Goal: Information Seeking & Learning: Learn about a topic

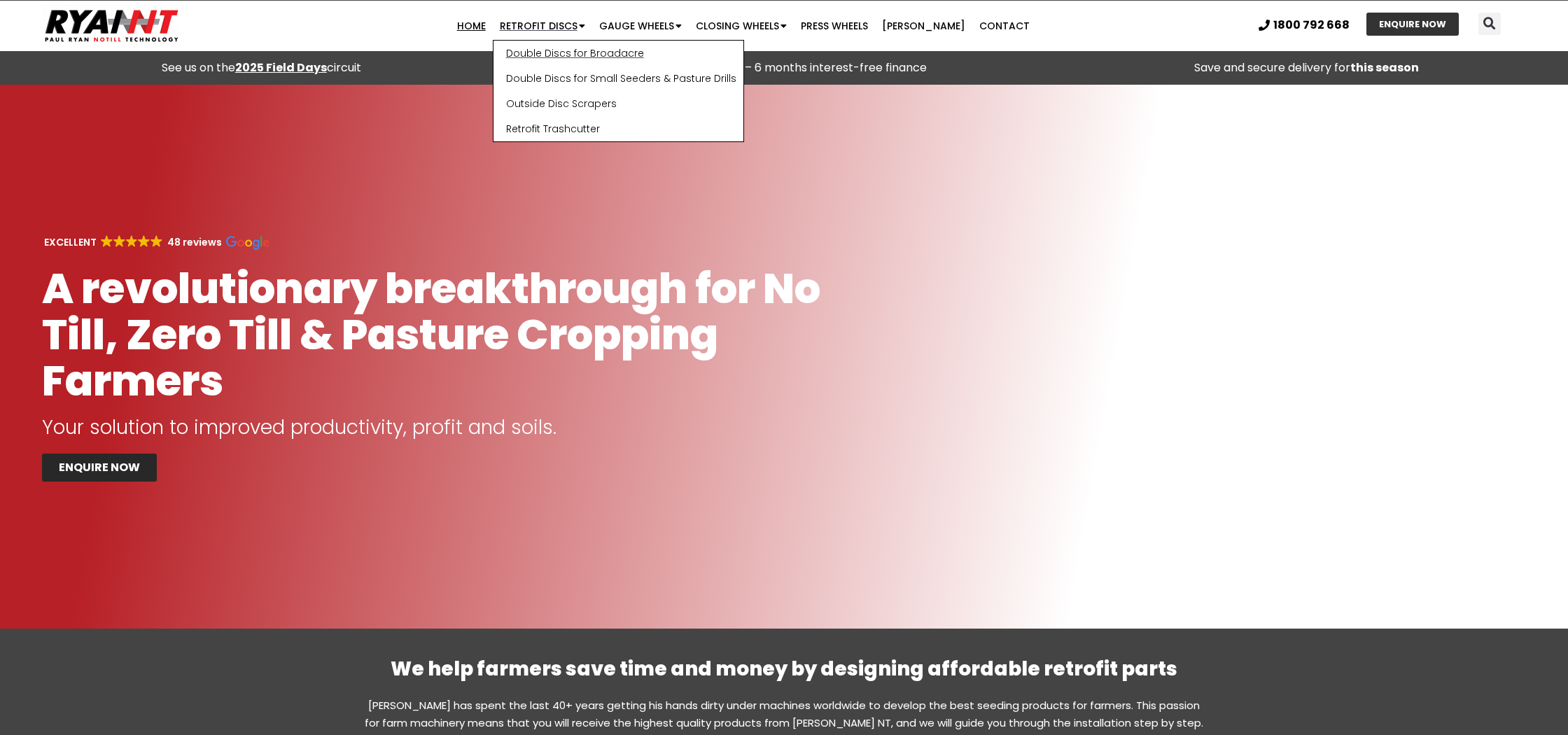
click at [592, 49] on link "Double Discs for Broadacre" at bounding box center [619, 53] width 250 height 26
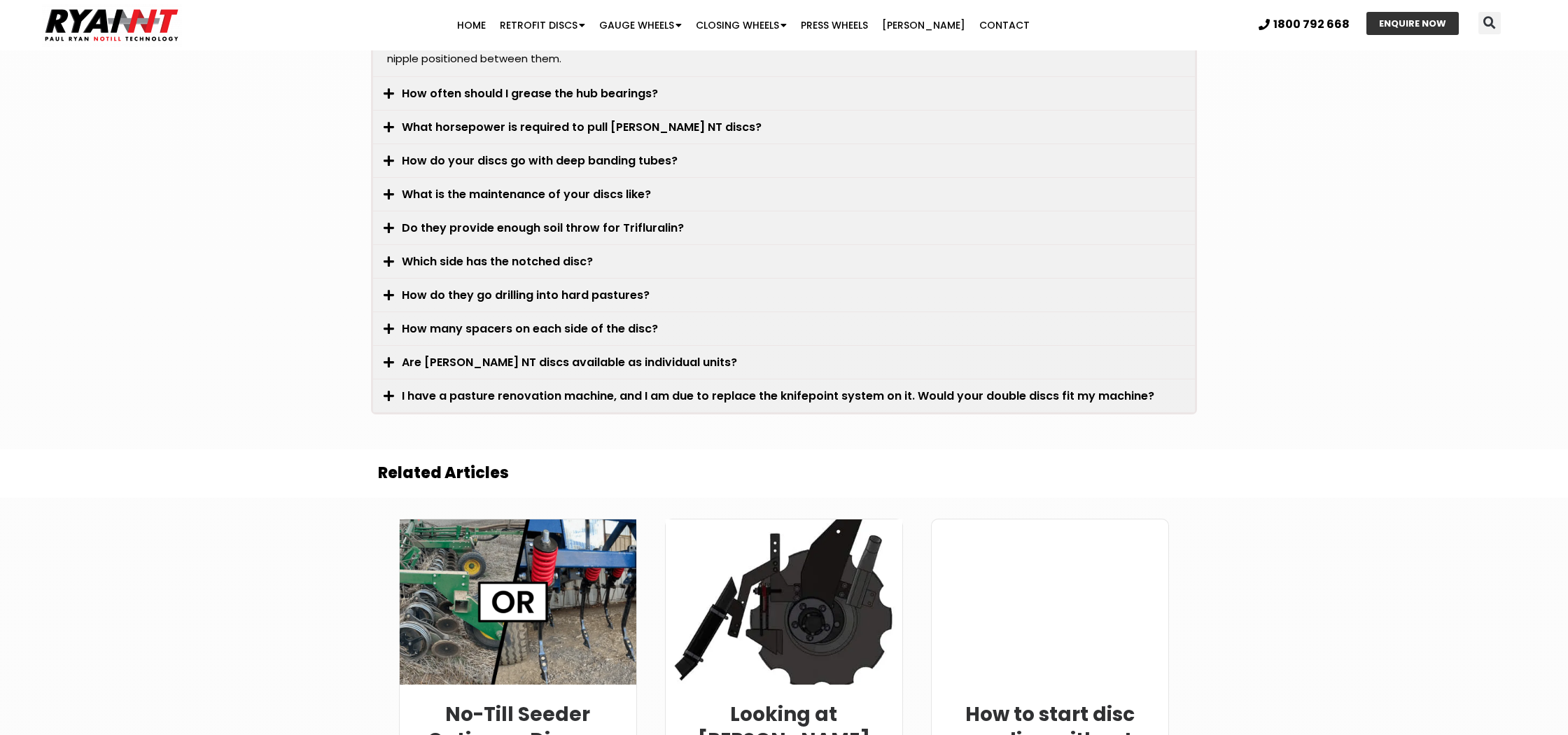
scroll to position [3928, 0]
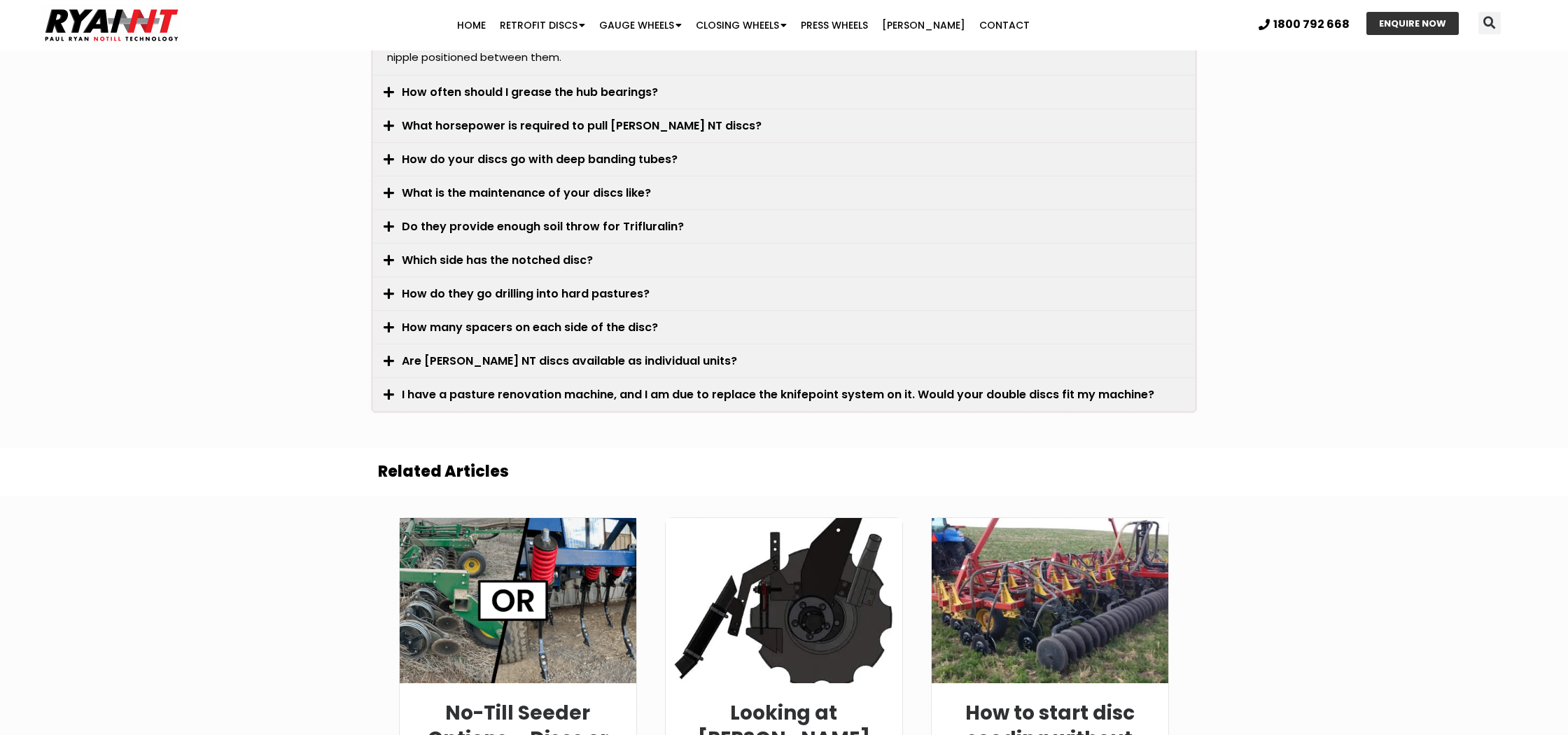
click at [396, 221] on span at bounding box center [393, 227] width 18 height 13
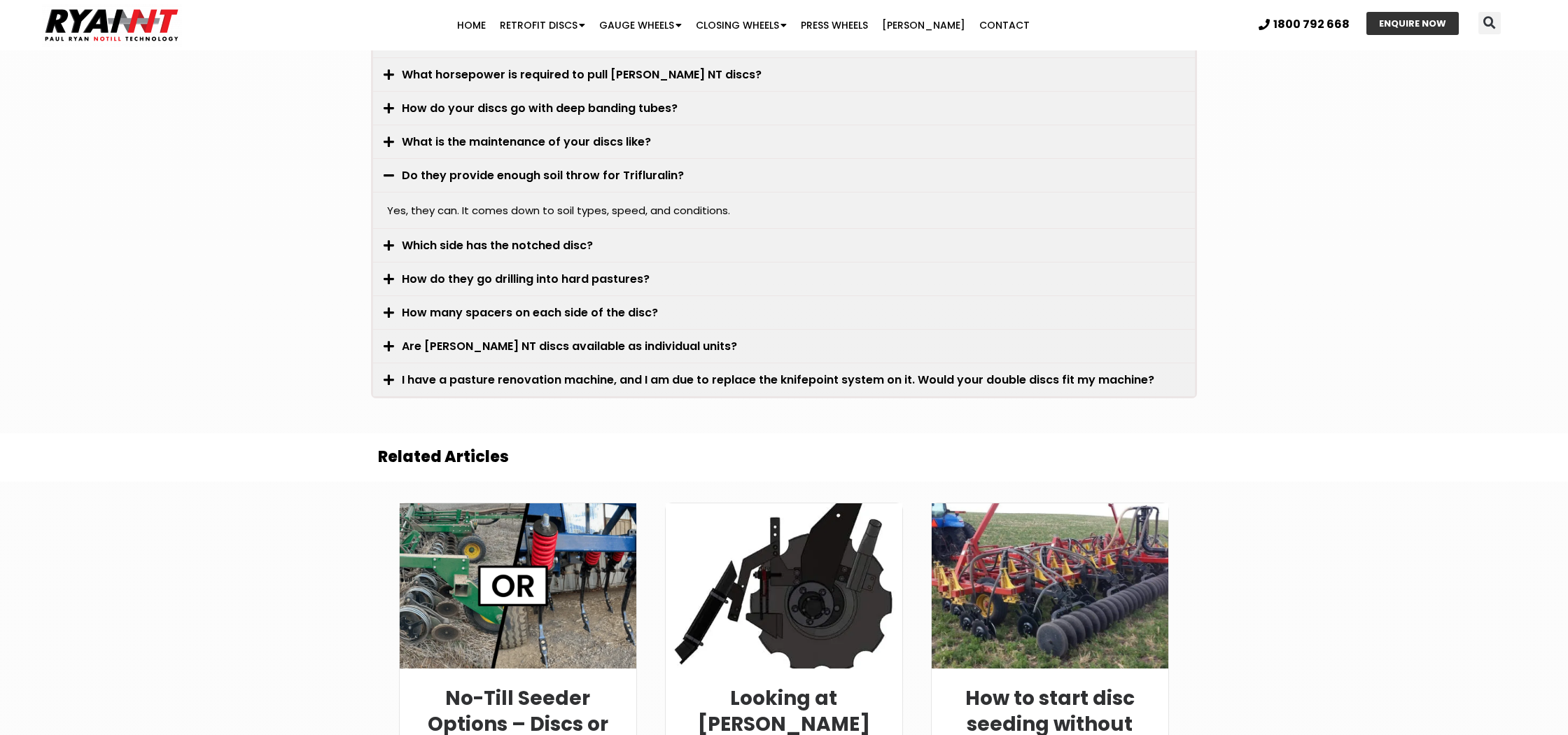
click at [389, 239] on icon at bounding box center [389, 245] width 11 height 12
click at [402, 304] on link "How many spacers on each side of the disc?" at bounding box center [529, 312] width 256 height 16
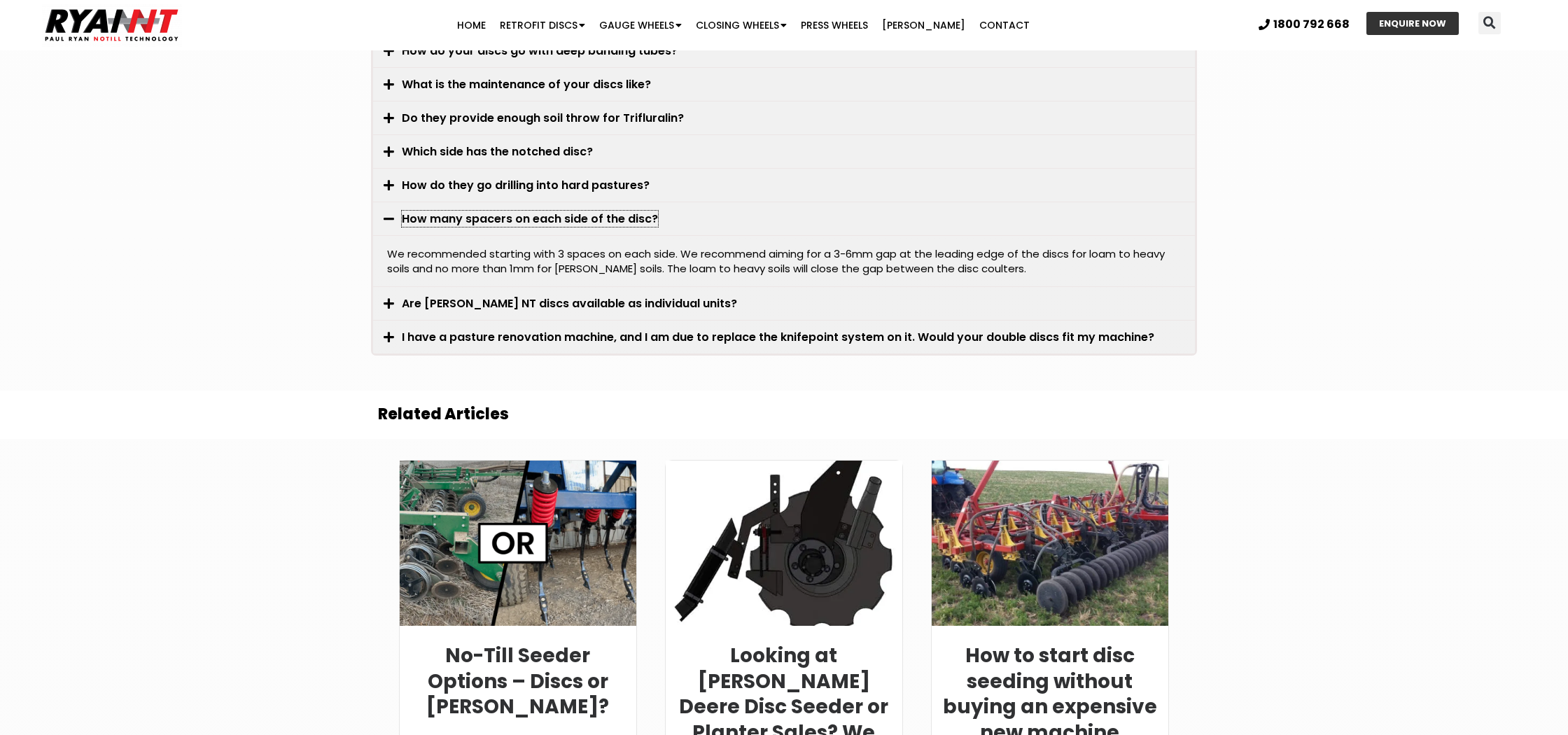
scroll to position [3991, 0]
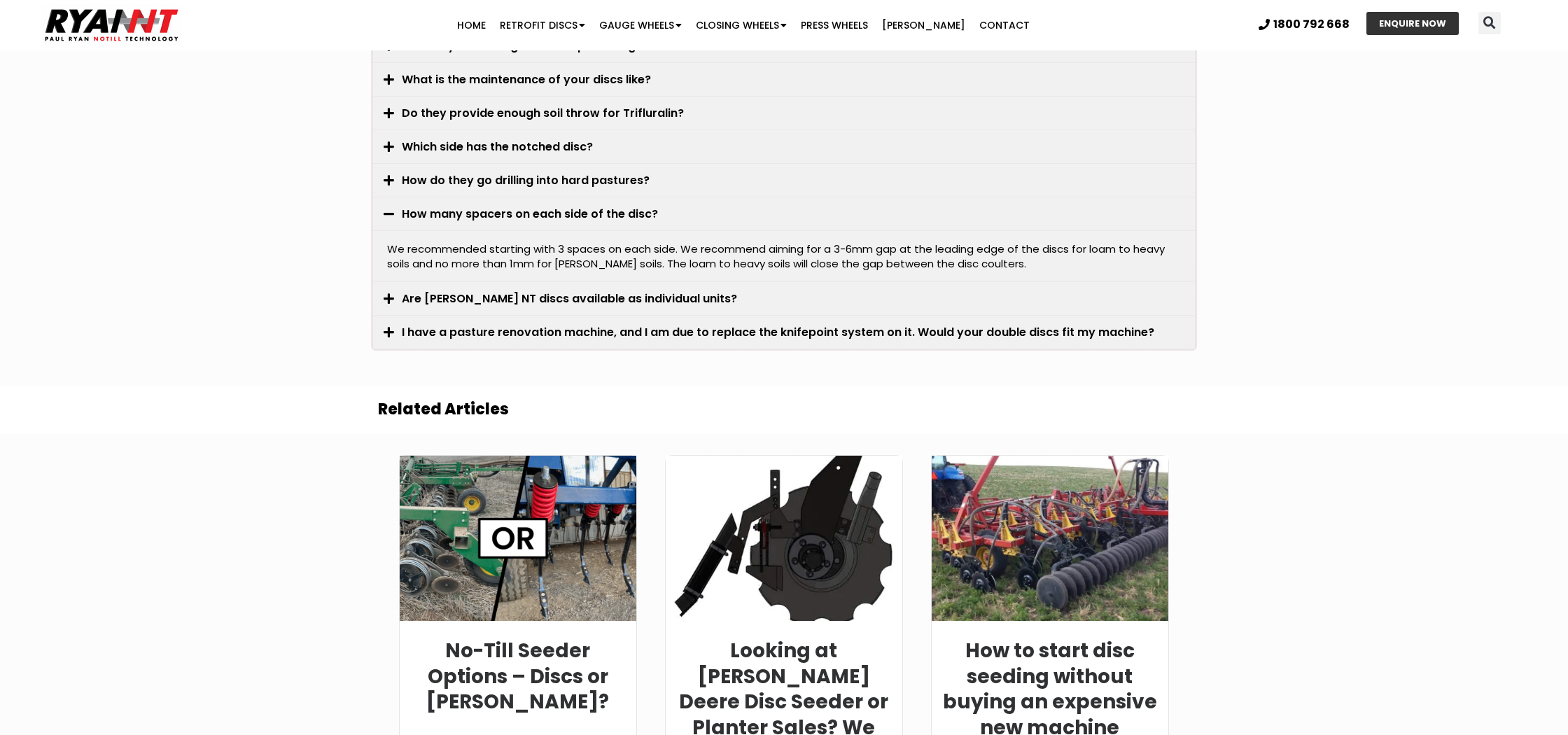
click at [392, 292] on icon at bounding box center [389, 298] width 11 height 12
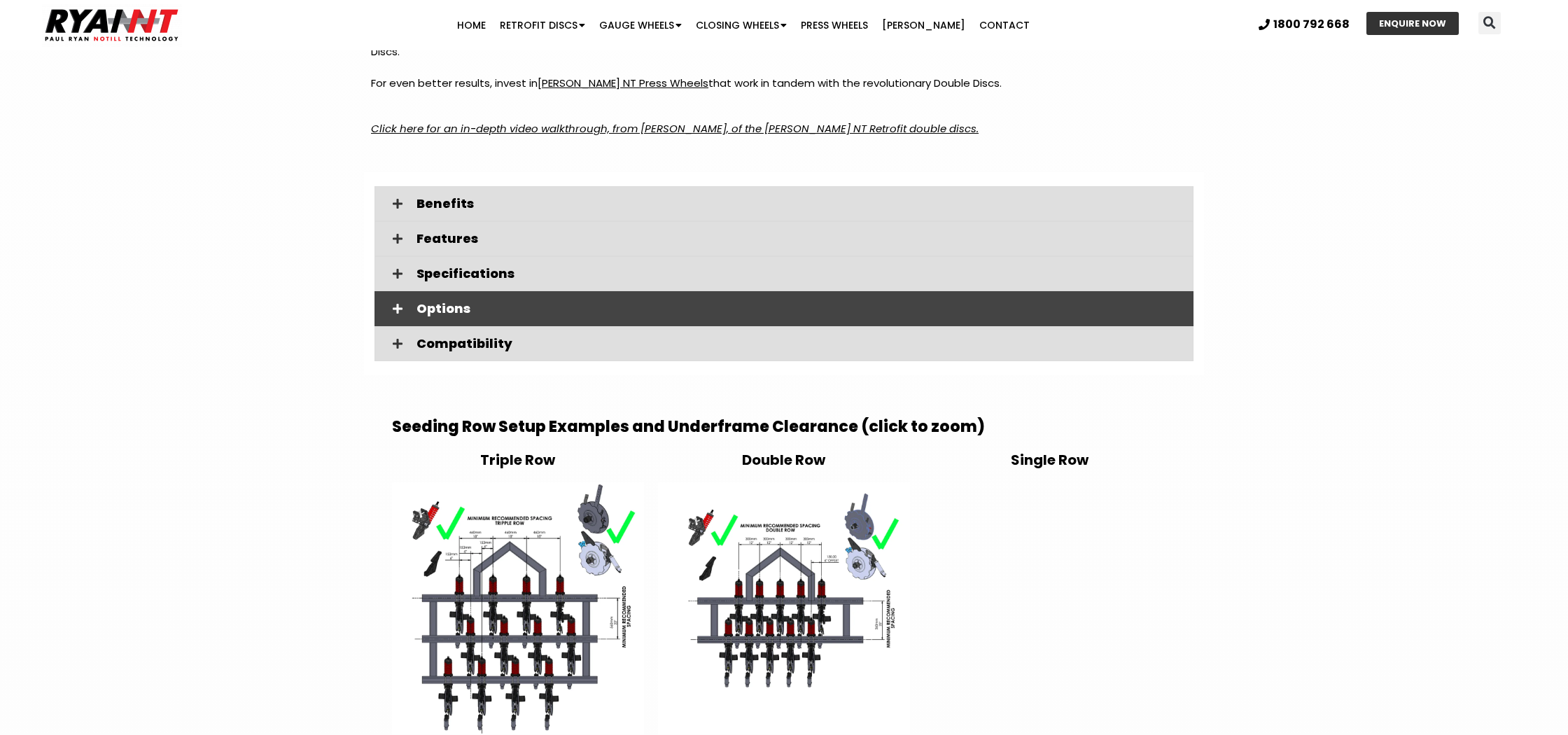
scroll to position [1933, 0]
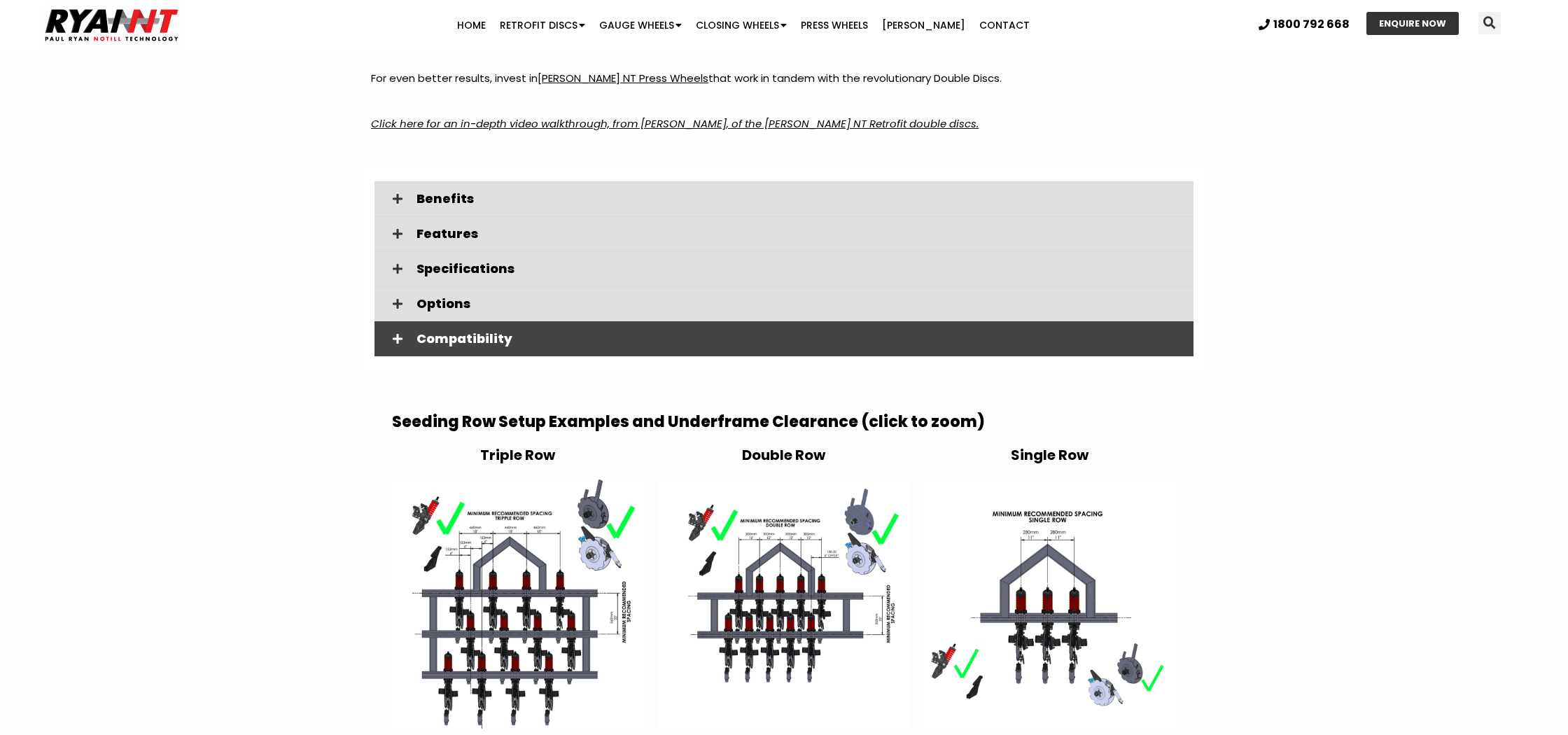
click at [400, 333] on icon at bounding box center [398, 339] width 10 height 11
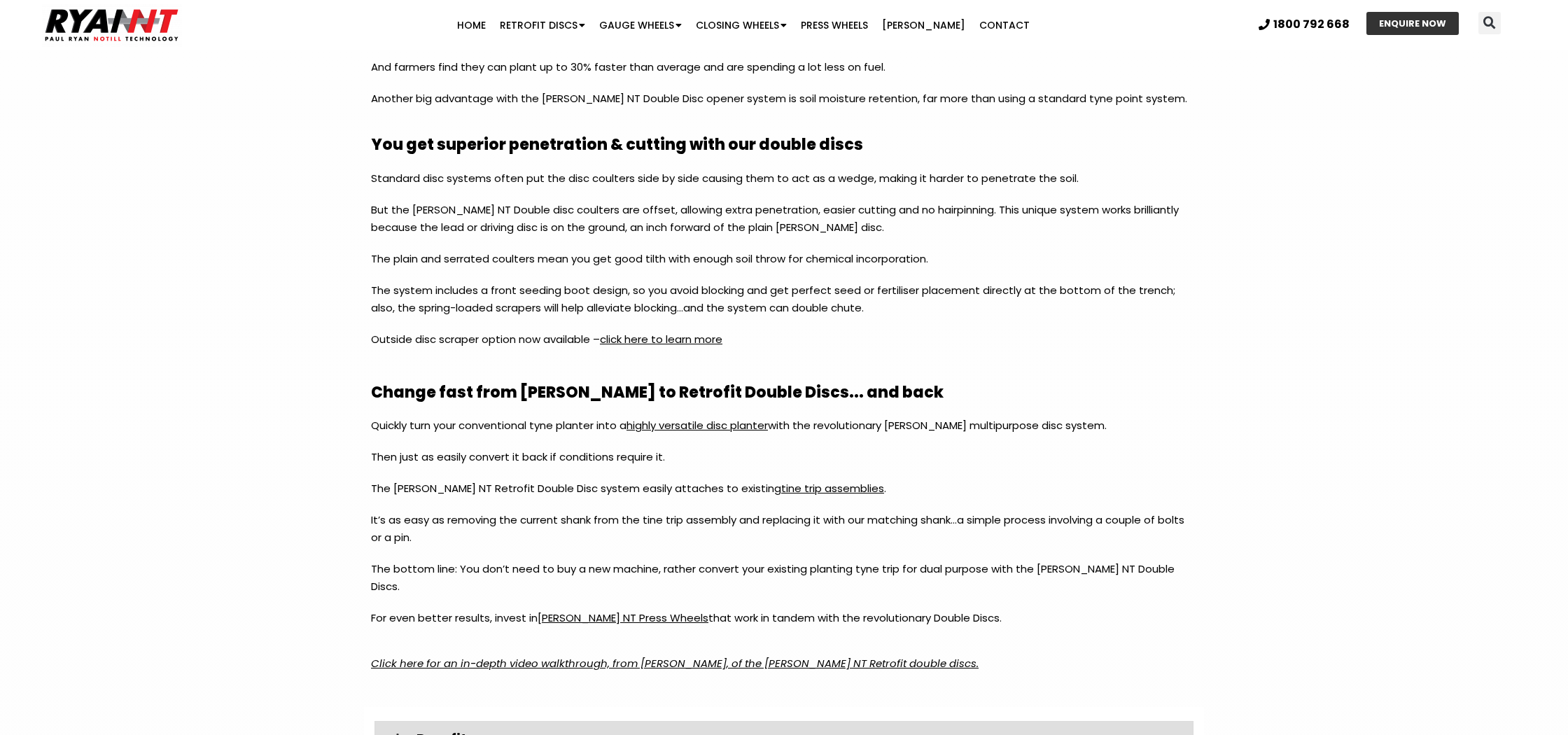
scroll to position [1392, 0]
click at [668, 340] on link "click here to learn more" at bounding box center [661, 341] width 123 height 15
